Goal: Navigation & Orientation: Understand site structure

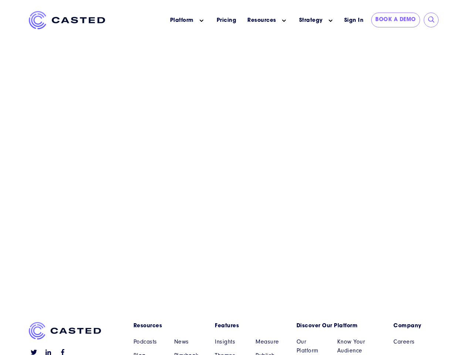
click at [202, 21] on icon "Main menu" at bounding box center [202, 21] width 4 height 4
click at [284, 21] on icon "Main menu" at bounding box center [284, 21] width 4 height 4
click at [311, 20] on link "Strategy" at bounding box center [311, 21] width 24 height 8
click at [331, 21] on icon "Main menu" at bounding box center [331, 21] width 4 height 4
click at [432, 20] on input "submit" at bounding box center [431, 19] width 7 height 7
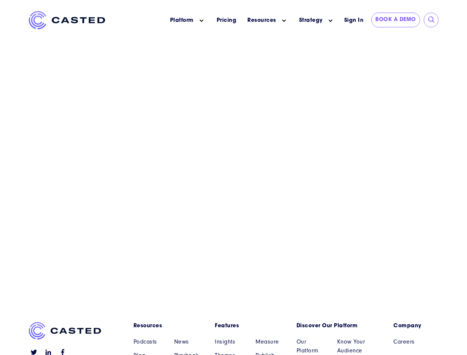
click at [169, 326] on link "Resources" at bounding box center [169, 326] width 71 height 8
click at [250, 326] on link "Features" at bounding box center [250, 326] width 71 height 8
click at [332, 326] on link "Discover Our Platform" at bounding box center [332, 326] width 71 height 8
click at [416, 326] on link "Company" at bounding box center [416, 326] width 45 height 8
